Goal: Task Accomplishment & Management: Use online tool/utility

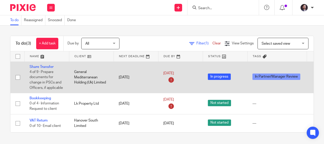
scroll to position [2, 0]
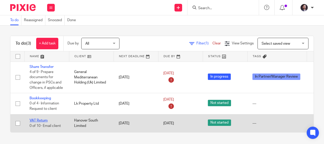
click at [36, 119] on link "VAT Return" at bounding box center [39, 121] width 18 height 4
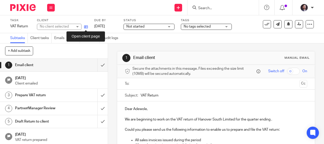
click at [85, 27] on icon at bounding box center [86, 27] width 4 height 4
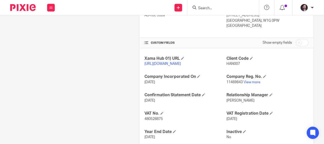
scroll to position [152, 0]
drag, startPoint x: 149, startPoint y: 123, endPoint x: 140, endPoint y: 124, distance: 9.5
click at [140, 124] on div "Xama Hub 01) URL https://platform.xamatech.com/portal/crm/clients/1288b0f0-7845…" at bounding box center [226, 107] width 174 height 118
copy span "480528875"
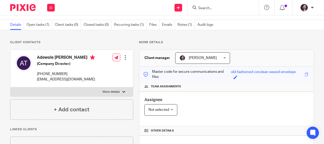
scroll to position [0, 0]
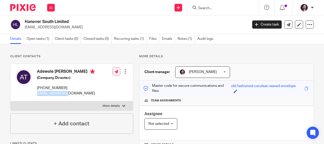
drag, startPoint x: 70, startPoint y: 94, endPoint x: 36, endPoint y: 93, distance: 34.7
click at [36, 93] on div "Adewole Anthony Tejuoso (Company Director) +44 795 699 8525 atejpa@gmail.com" at bounding box center [56, 82] width 80 height 32
copy p "atejpa@gmail.com"
